Goal: Navigation & Orientation: Find specific page/section

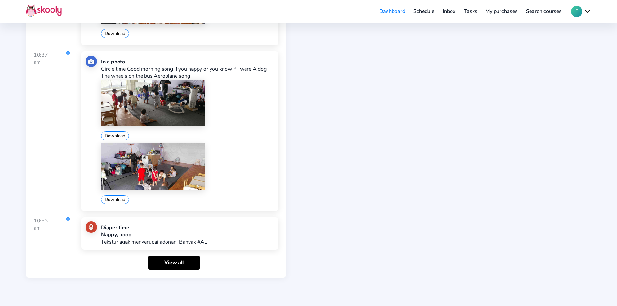
scroll to position [334, 0]
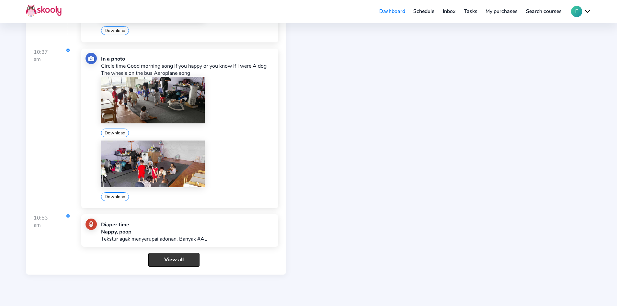
click at [176, 261] on link "View all" at bounding box center [173, 260] width 51 height 14
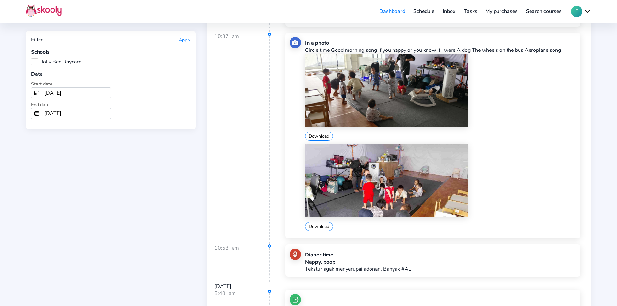
scroll to position [421, 0]
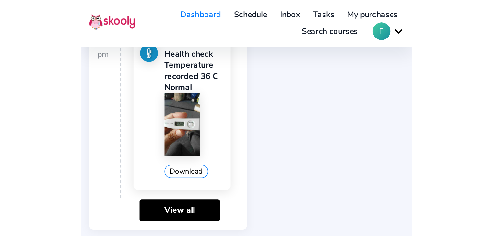
scroll to position [536, 0]
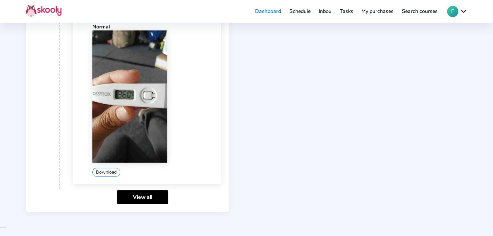
scroll to position [534, 0]
